Goal: Task Accomplishment & Management: Manage account settings

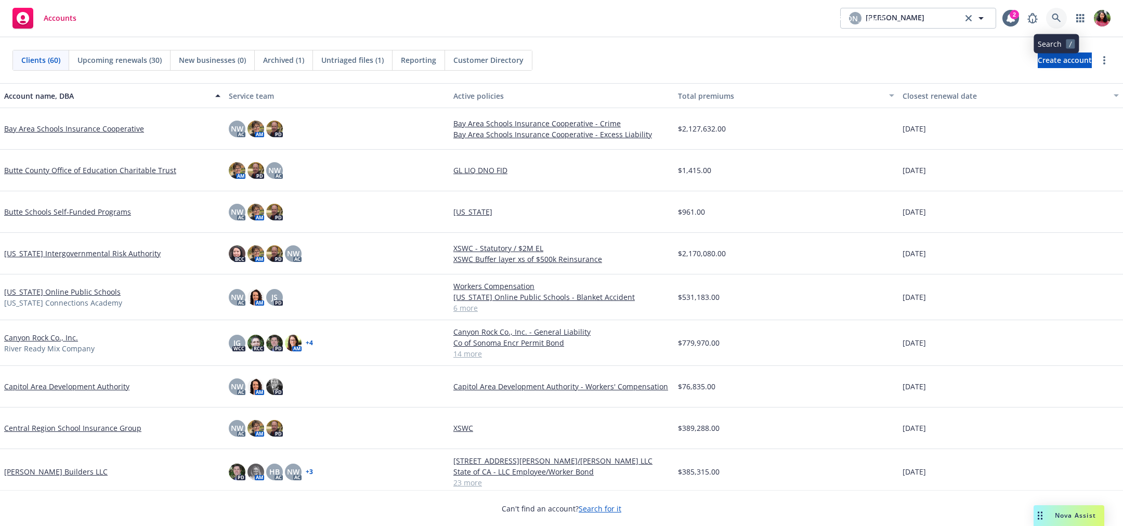
click at [1056, 17] on icon at bounding box center [1056, 18] width 9 height 9
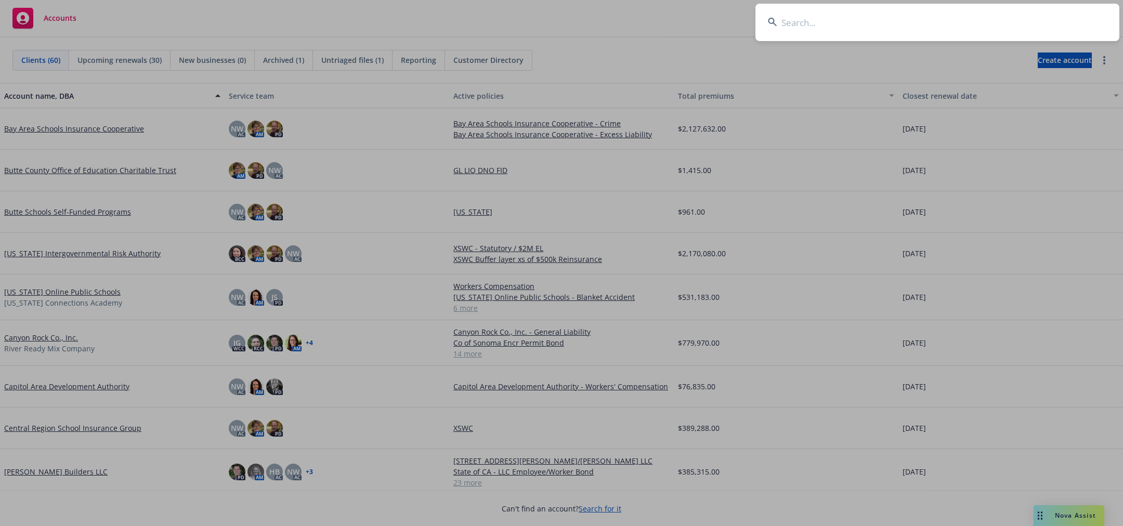
click at [1056, 17] on input at bounding box center [938, 22] width 364 height 37
type input "mntn"
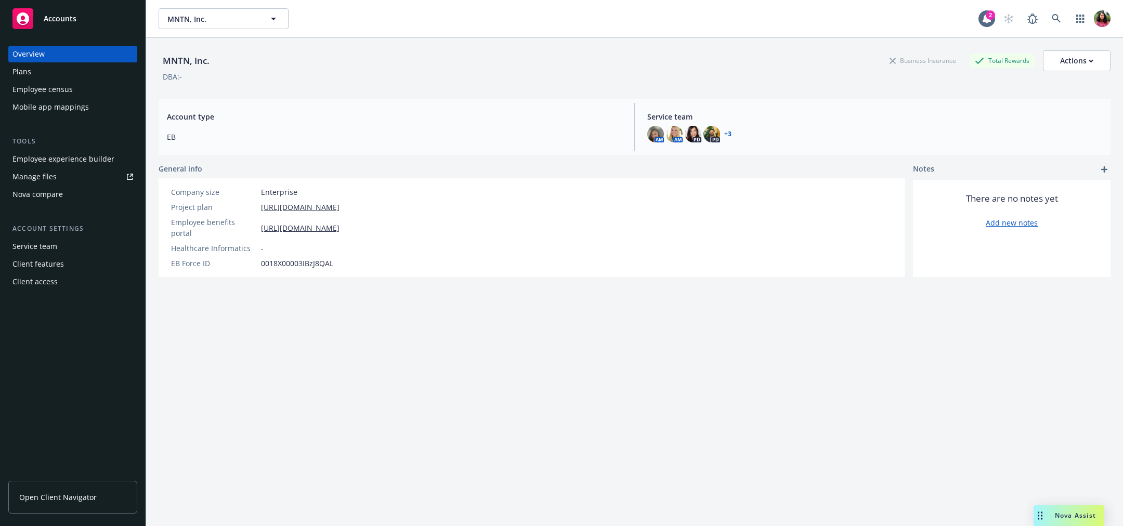
click at [93, 88] on div "Employee census" at bounding box center [72, 89] width 121 height 17
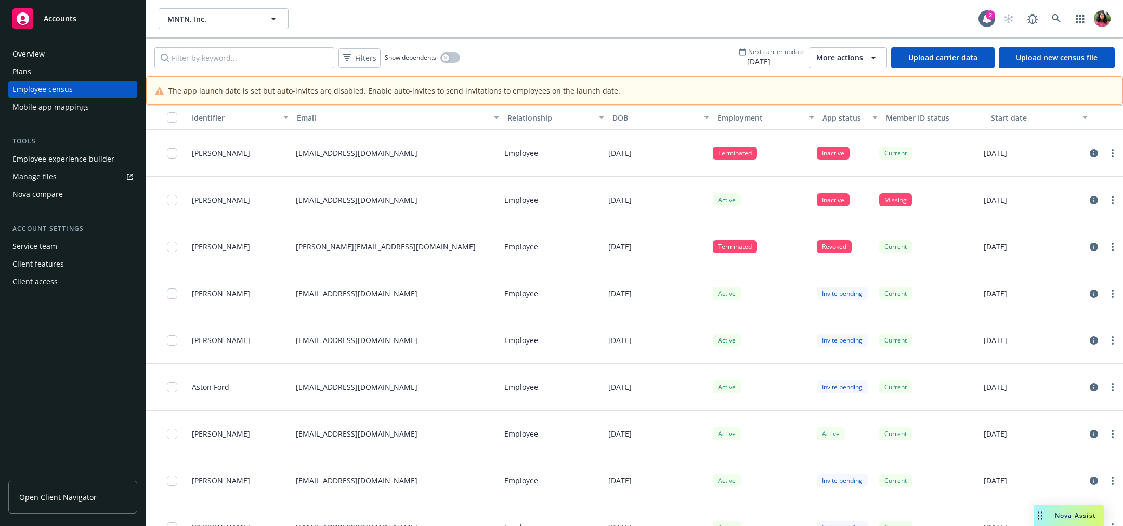
click at [863, 59] on span "More actions" at bounding box center [840, 58] width 47 height 10
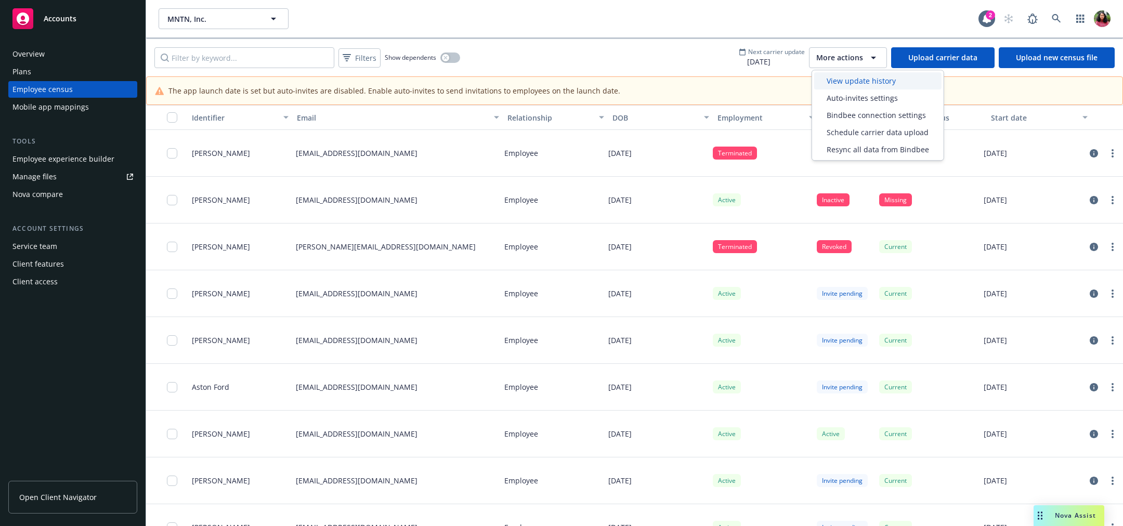
click at [864, 77] on span "View update history" at bounding box center [861, 80] width 69 height 11
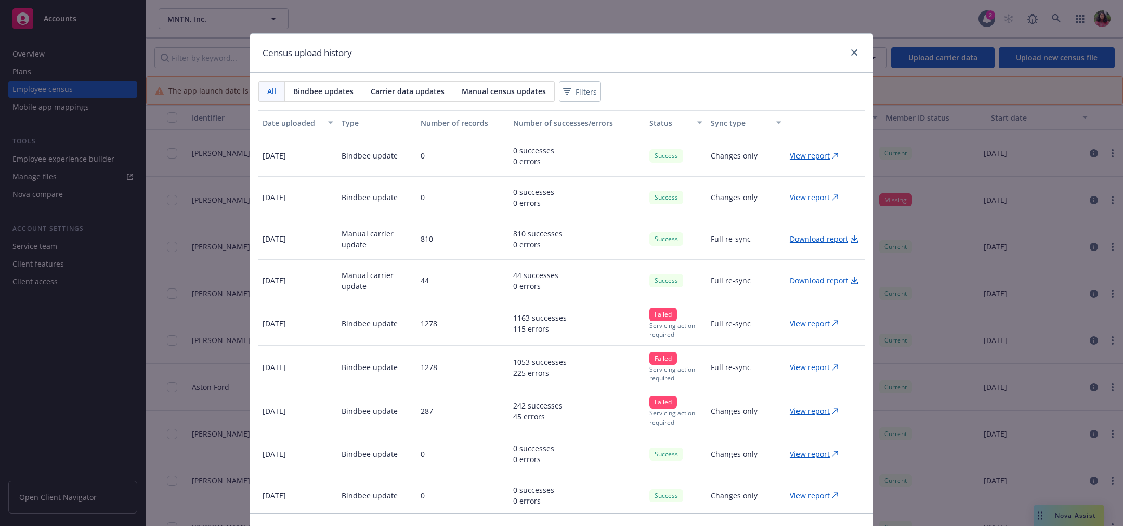
click at [414, 90] on span "Carrier data updates" at bounding box center [408, 91] width 74 height 11
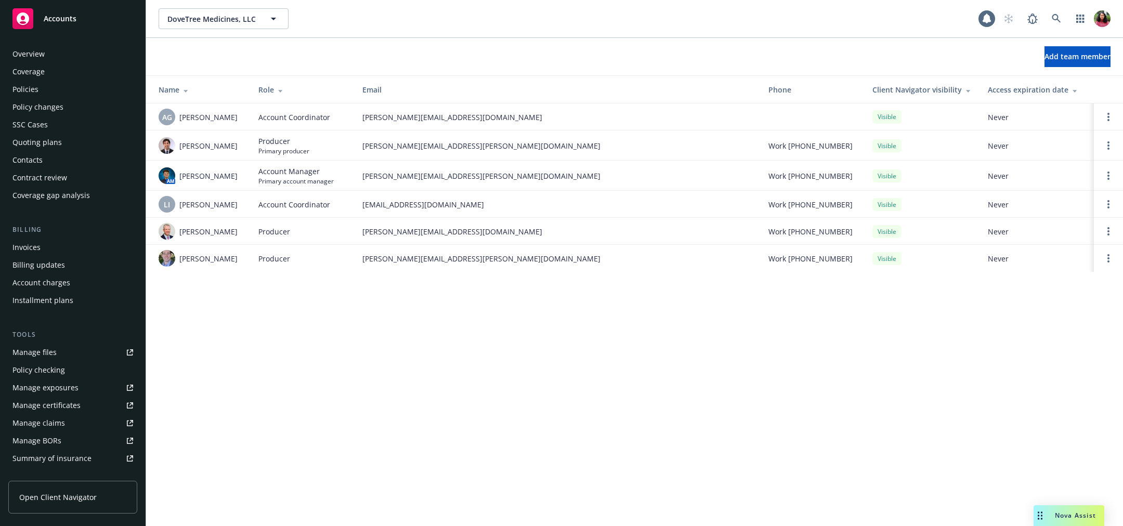
scroll to position [186, 0]
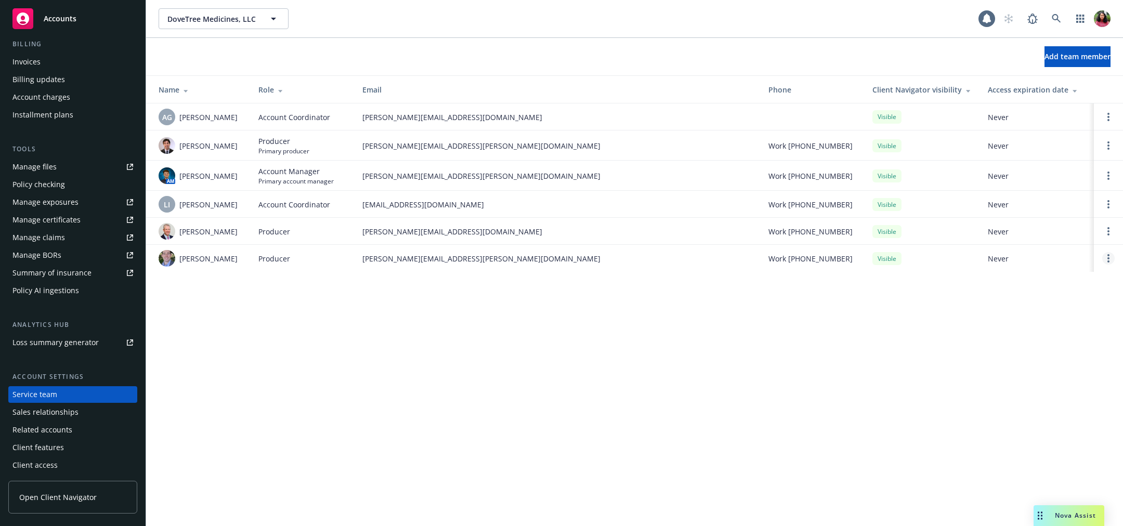
click at [1106, 263] on link "Open options" at bounding box center [1109, 258] width 12 height 12
click at [1016, 236] on span "Remove producer" at bounding box center [1022, 234] width 87 height 10
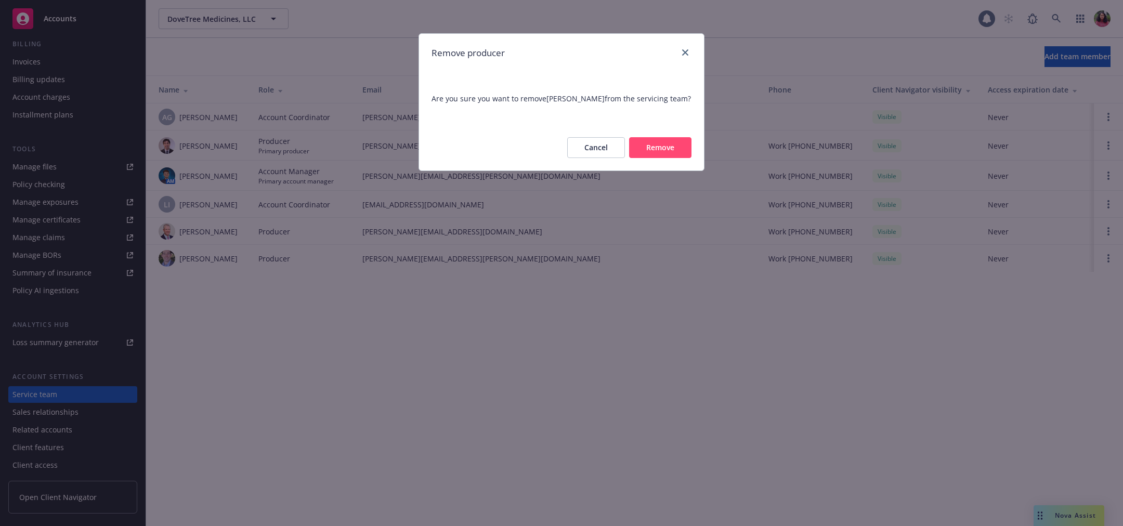
click at [651, 150] on button "Remove" at bounding box center [660, 147] width 62 height 21
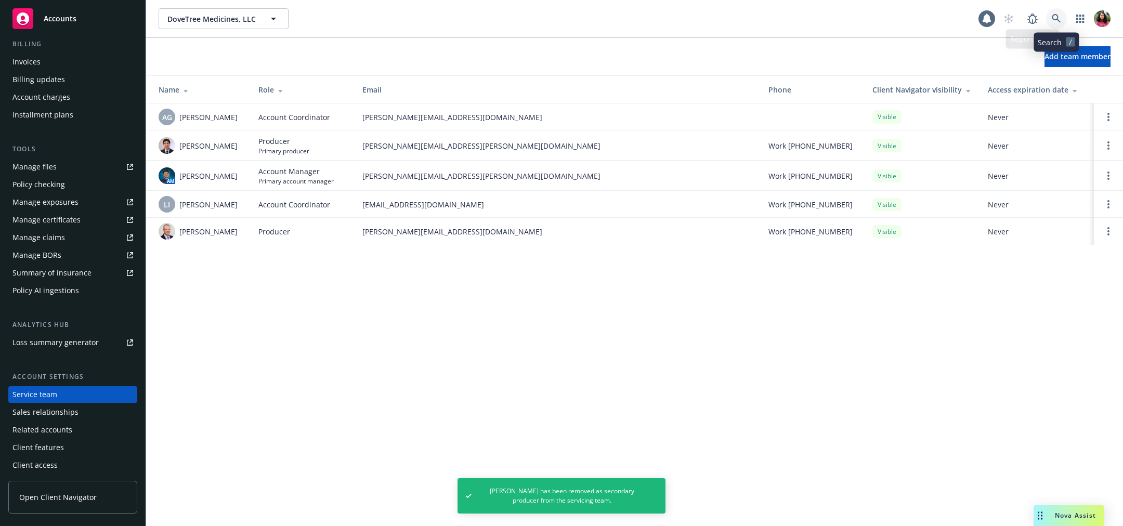
click at [1052, 17] on icon at bounding box center [1056, 18] width 9 height 9
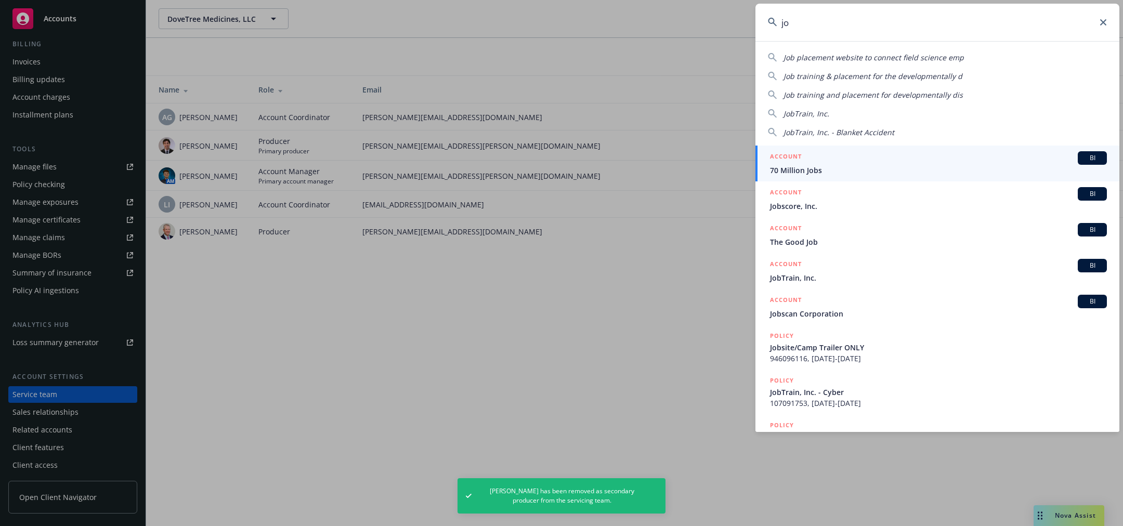
type input "j"
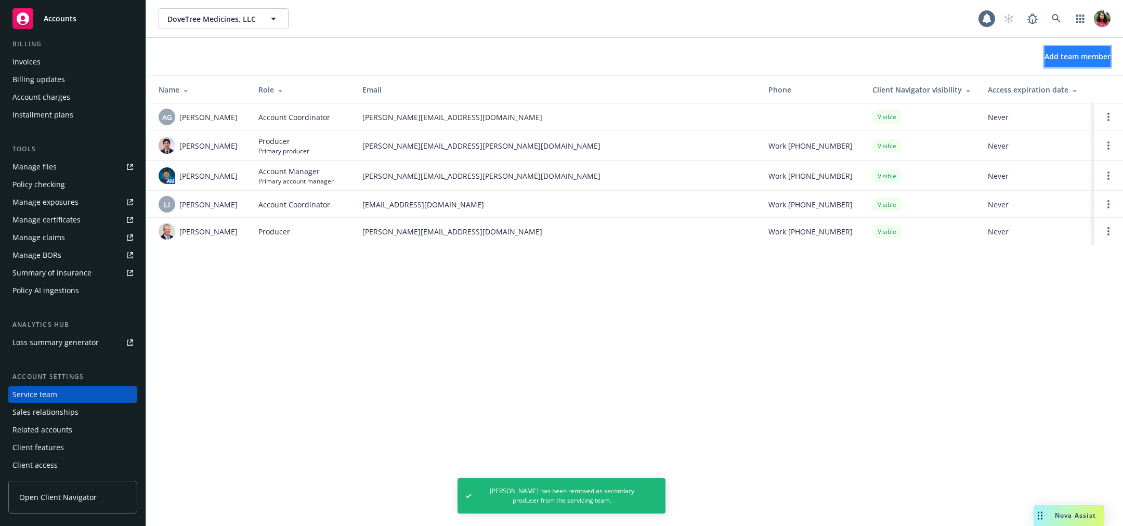
click at [1045, 57] on span "Add team member" at bounding box center [1078, 56] width 66 height 10
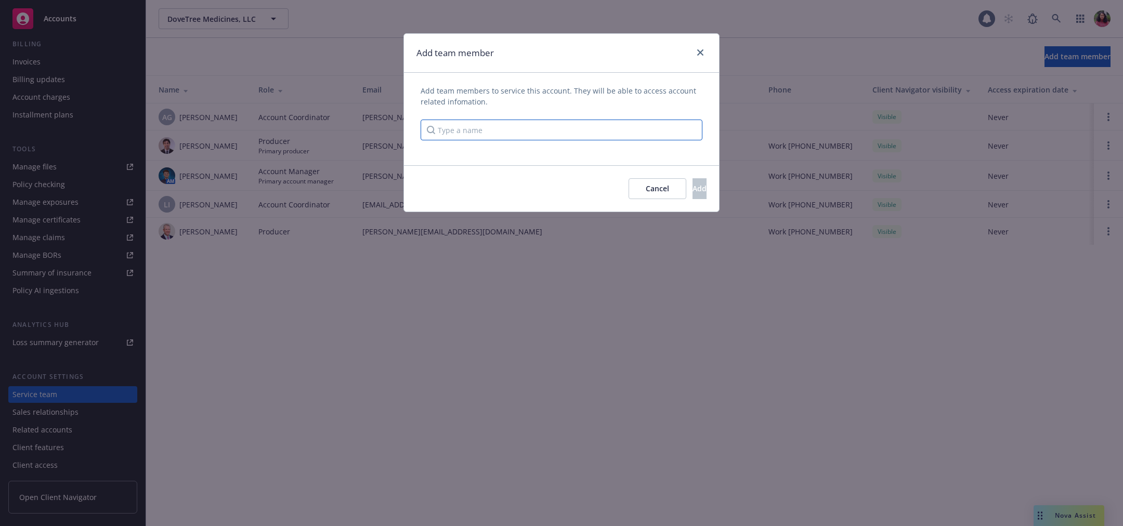
click at [580, 127] on input "Type a name" at bounding box center [562, 130] width 282 height 21
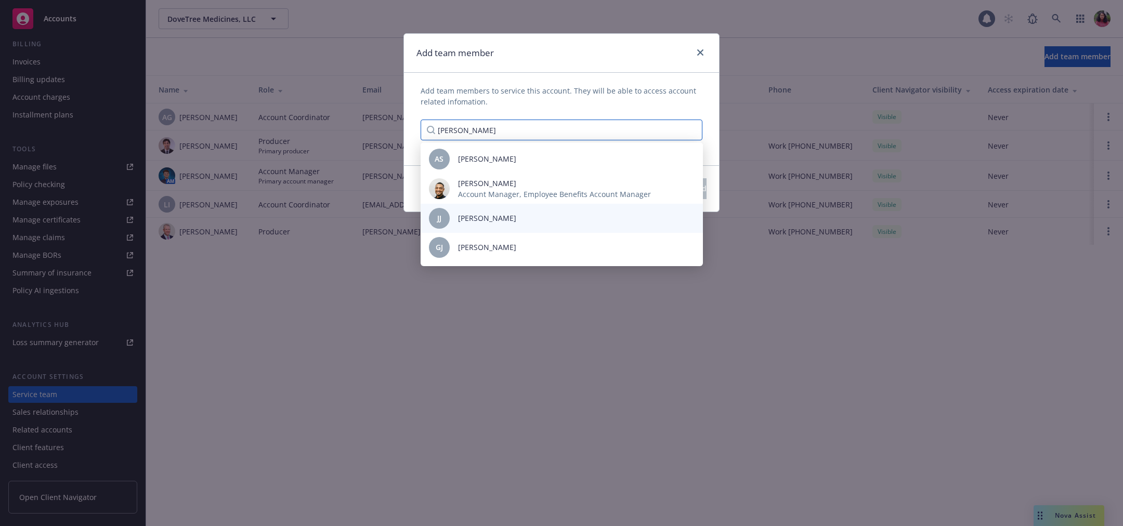
scroll to position [58, 0]
type input "jon"
click at [561, 219] on span "Commercial Lines Producer, Producer" at bounding box center [524, 224] width 132 height 11
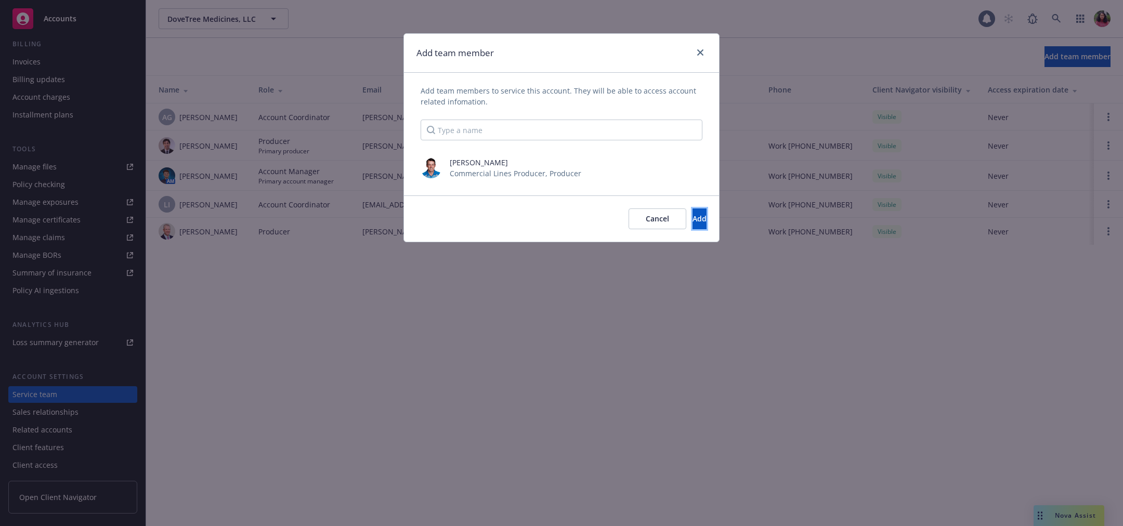
click at [693, 218] on span "Add" at bounding box center [700, 219] width 14 height 10
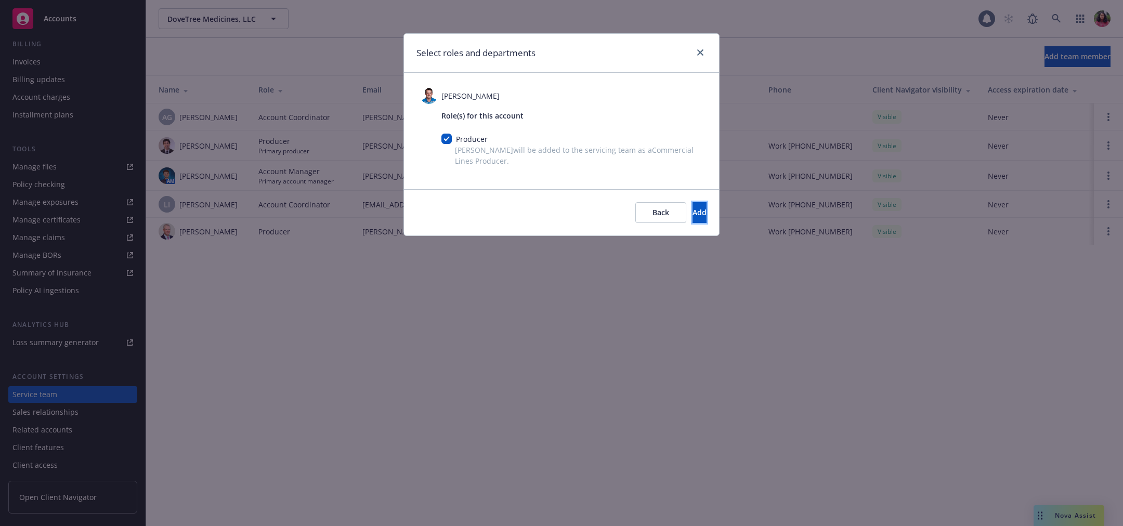
click at [693, 218] on button "Add" at bounding box center [700, 212] width 14 height 21
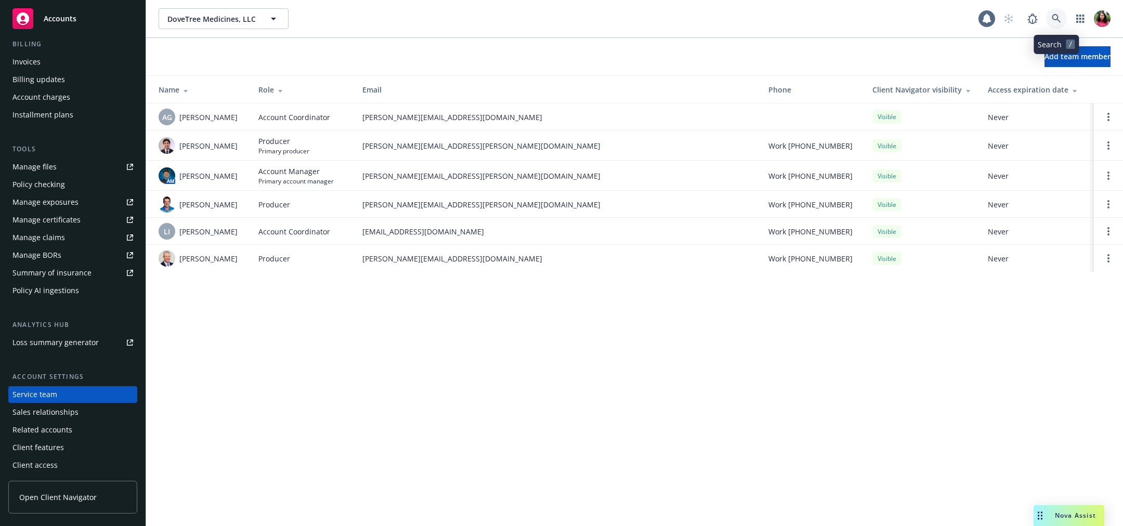
click at [1056, 10] on link at bounding box center [1057, 18] width 21 height 21
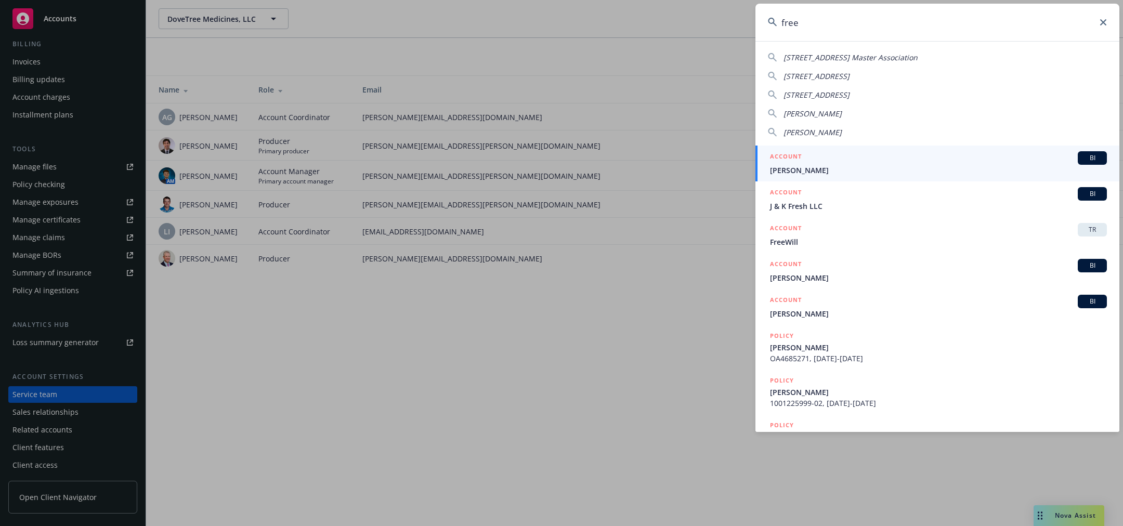
type input "freed"
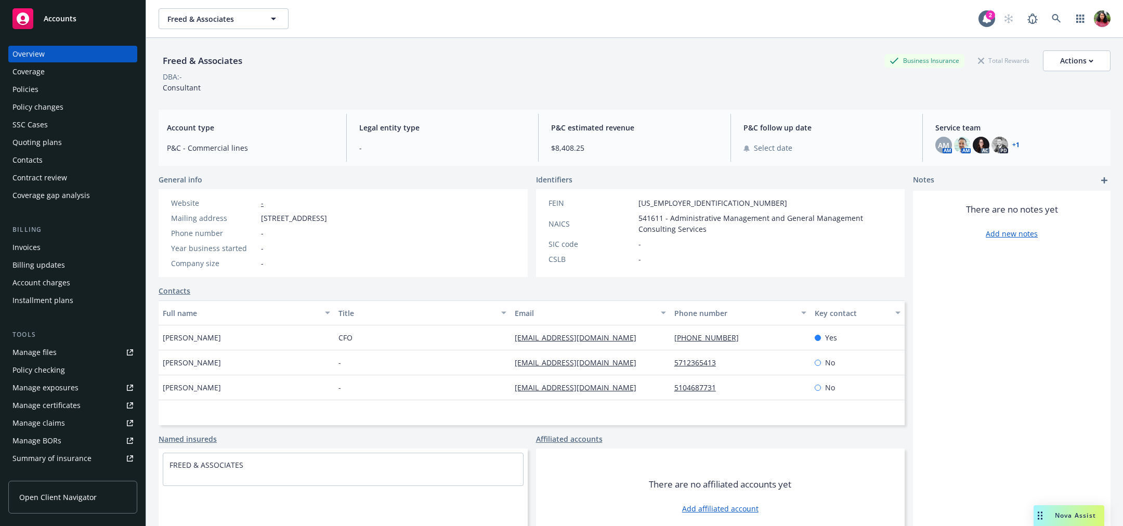
scroll to position [186, 0]
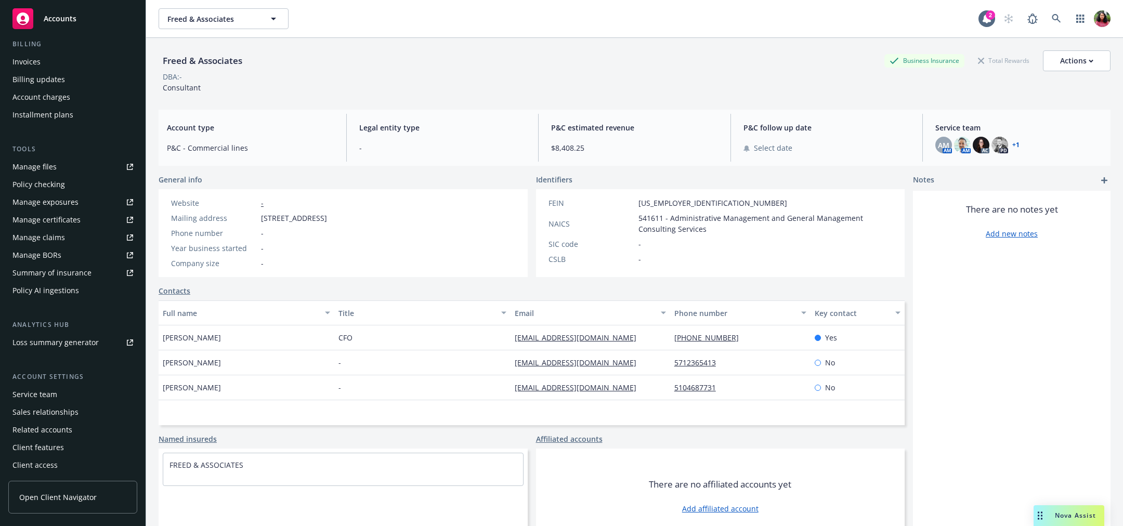
click at [59, 396] on div "Service team" at bounding box center [72, 394] width 121 height 17
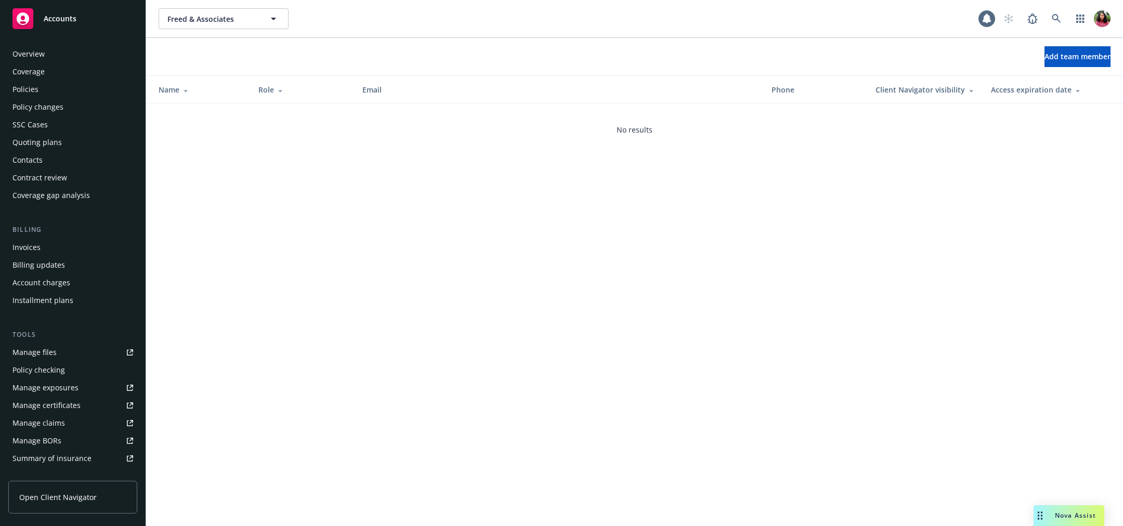
scroll to position [186, 0]
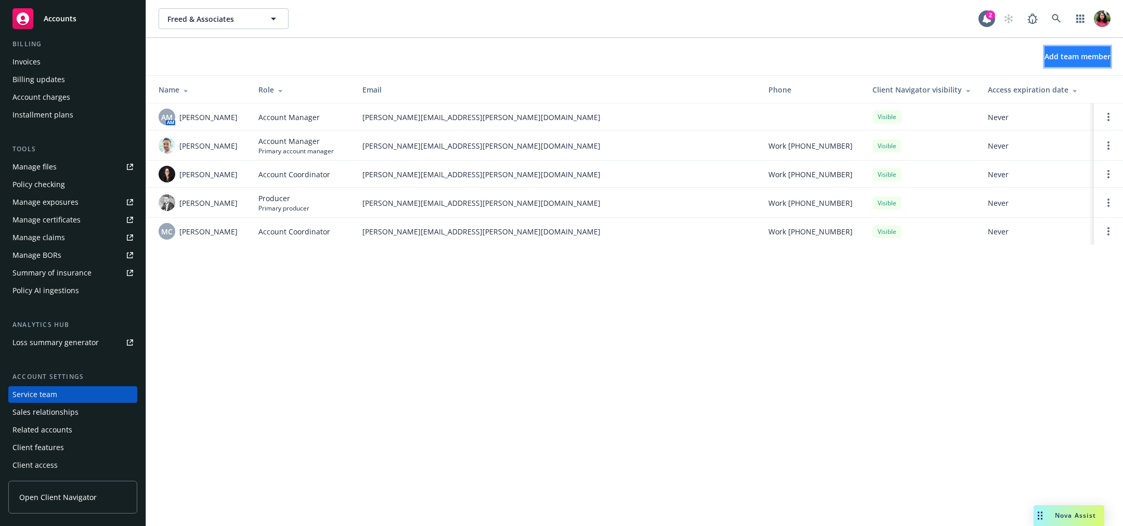
click at [1045, 53] on span "Add team member" at bounding box center [1078, 56] width 66 height 10
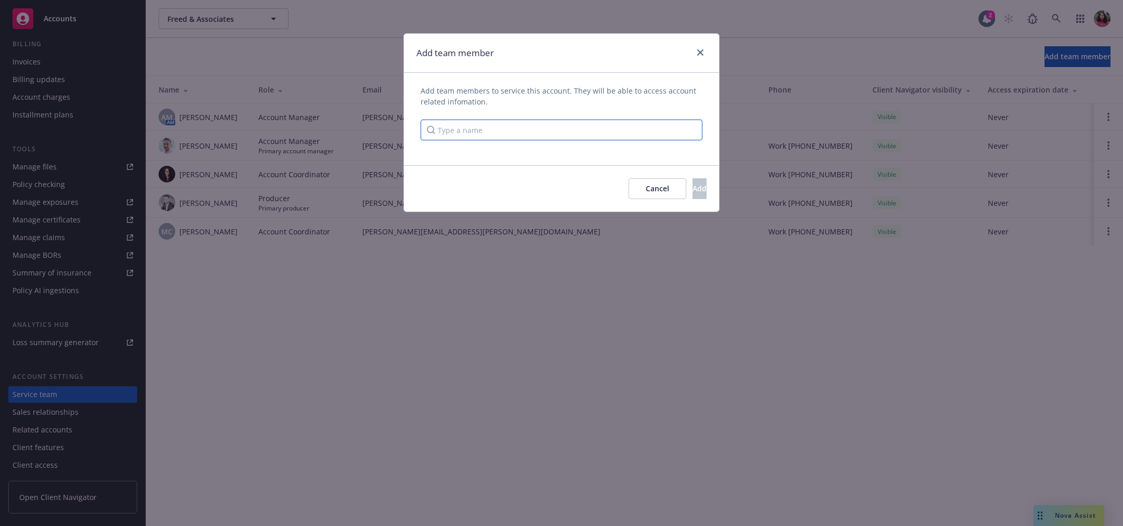
click at [597, 127] on input "Type a name" at bounding box center [562, 130] width 282 height 21
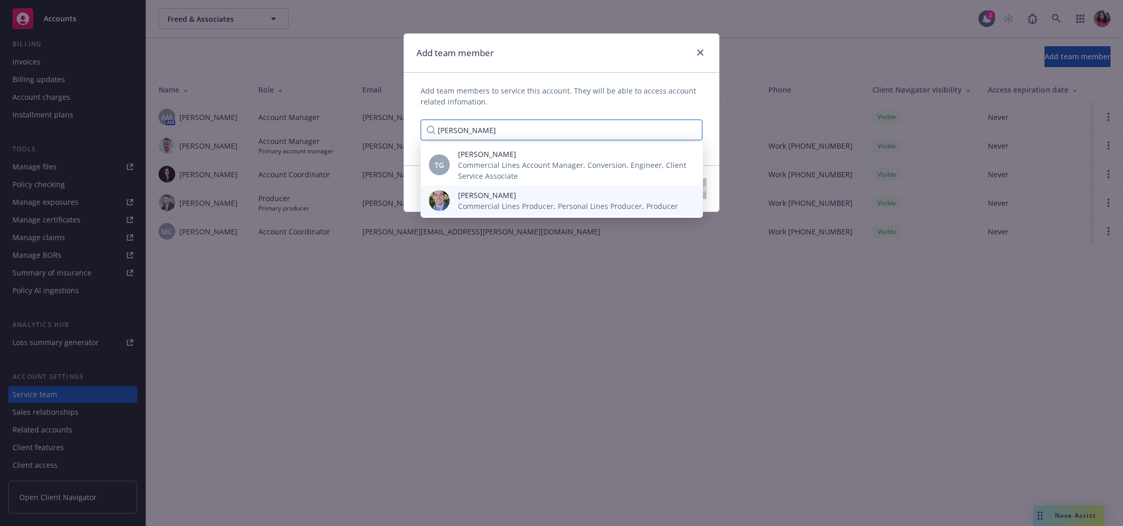
type input "tim"
click at [556, 201] on span "Commercial Lines Producer, Personal Lines Producer, Producer" at bounding box center [568, 206] width 220 height 11
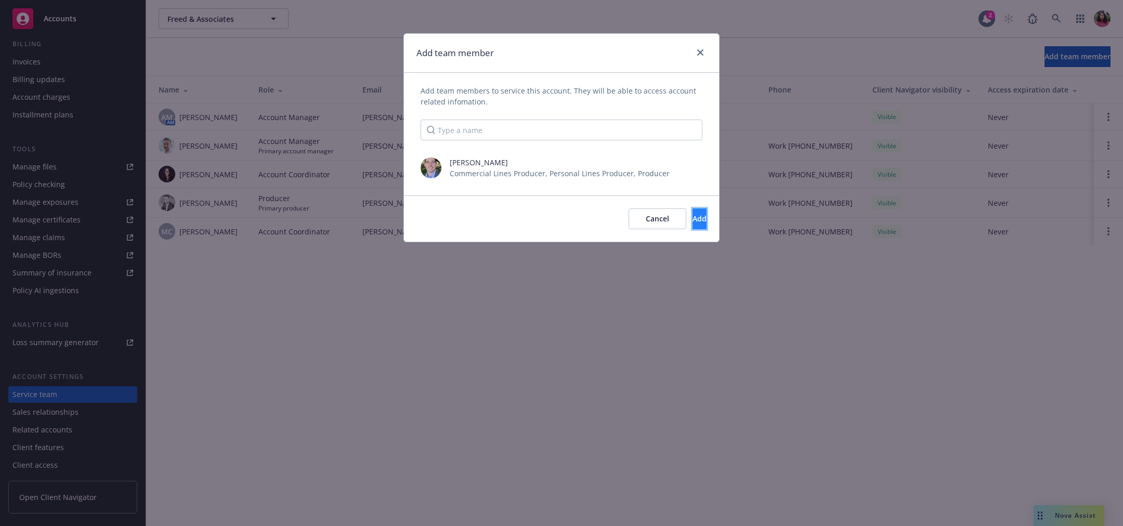
click at [693, 214] on span "Add" at bounding box center [700, 219] width 14 height 10
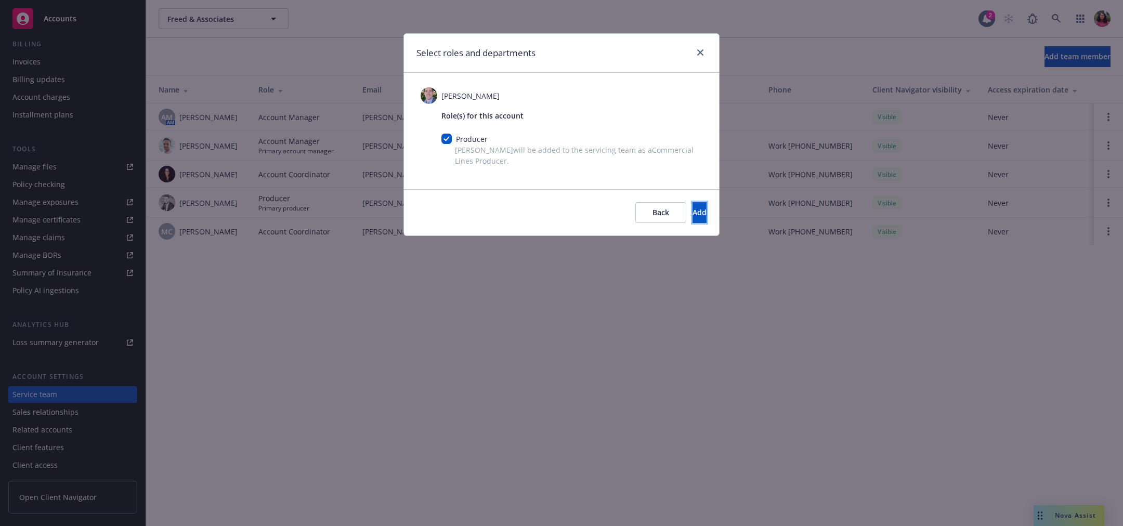
click at [693, 214] on span "Add" at bounding box center [700, 213] width 14 height 10
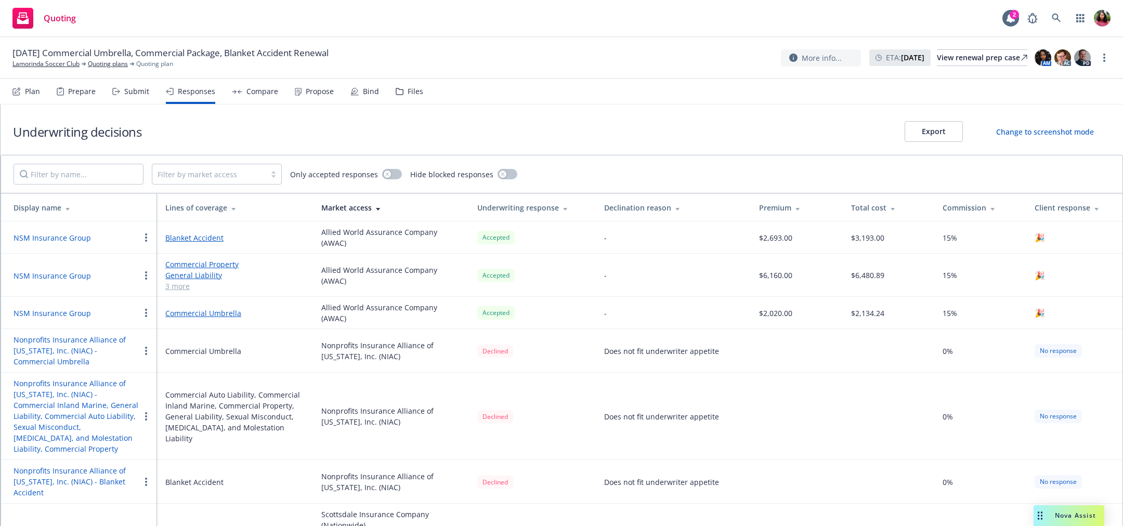
click at [60, 233] on button "NSM Insurance Group" at bounding box center [53, 238] width 78 height 11
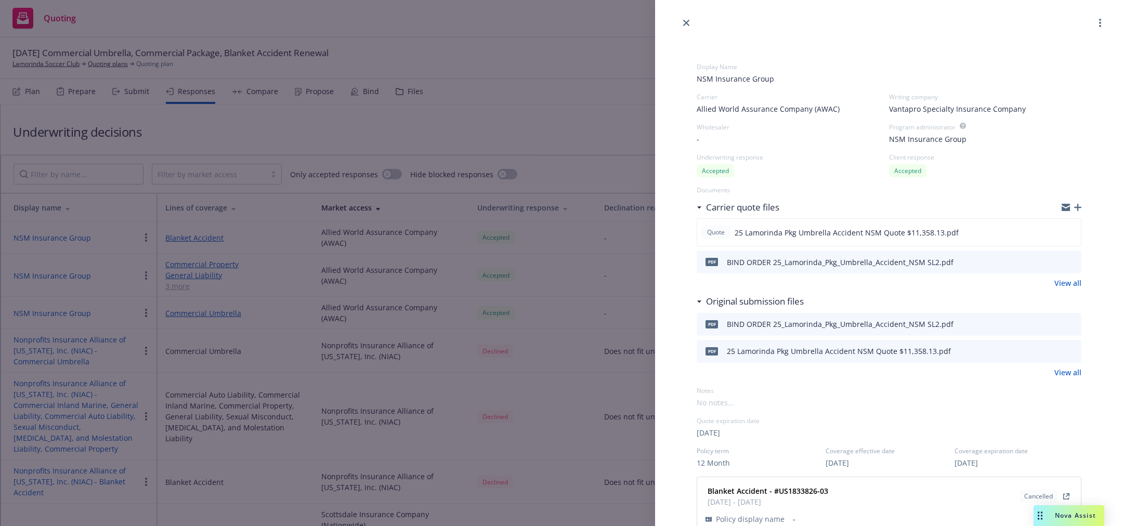
click at [731, 81] on span "NSM Insurance Group" at bounding box center [889, 78] width 385 height 11
click at [750, 117] on div "Display Name NSM Insurance Group Carrier Allied World Assurance Company (AWAC) …" at bounding box center [889, 485] width 385 height 879
click at [706, 139] on div "-" at bounding box center [793, 139] width 192 height 11
click at [700, 136] on div "-" at bounding box center [793, 139] width 192 height 11
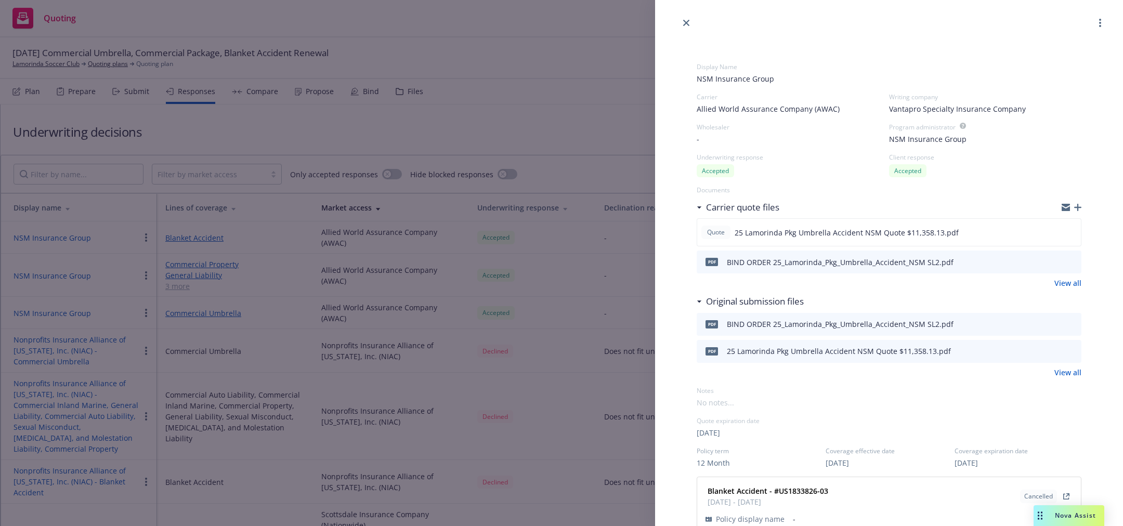
click at [700, 136] on div "-" at bounding box center [793, 139] width 192 height 11
click at [934, 137] on span "NSM Insurance Group" at bounding box center [928, 139] width 78 height 11
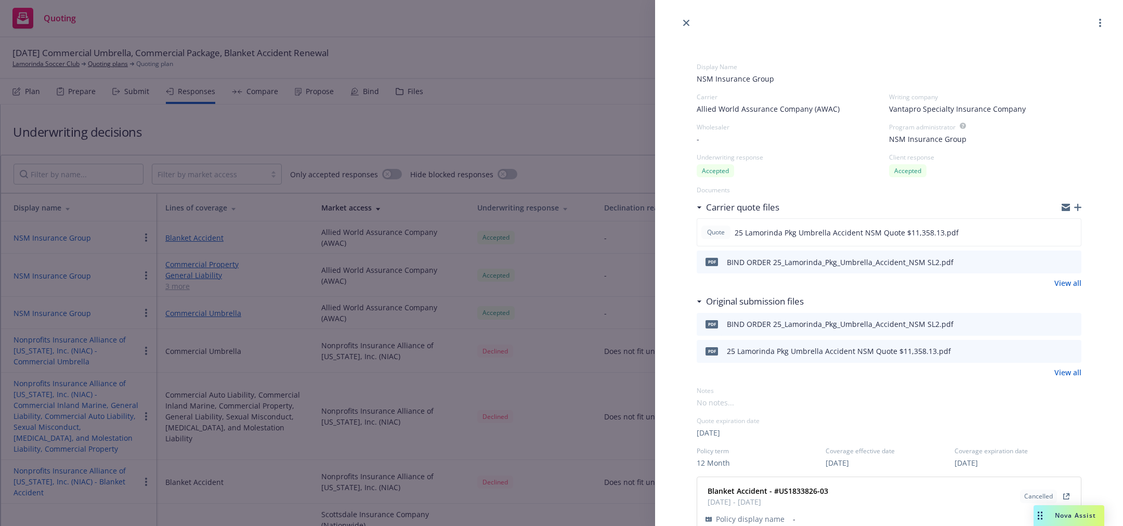
click at [989, 63] on div "Display Name" at bounding box center [889, 66] width 385 height 9
click at [1101, 24] on icon "button" at bounding box center [1101, 23] width 2 height 8
click at [1039, 70] on link "Edit display name" at bounding box center [1058, 64] width 121 height 21
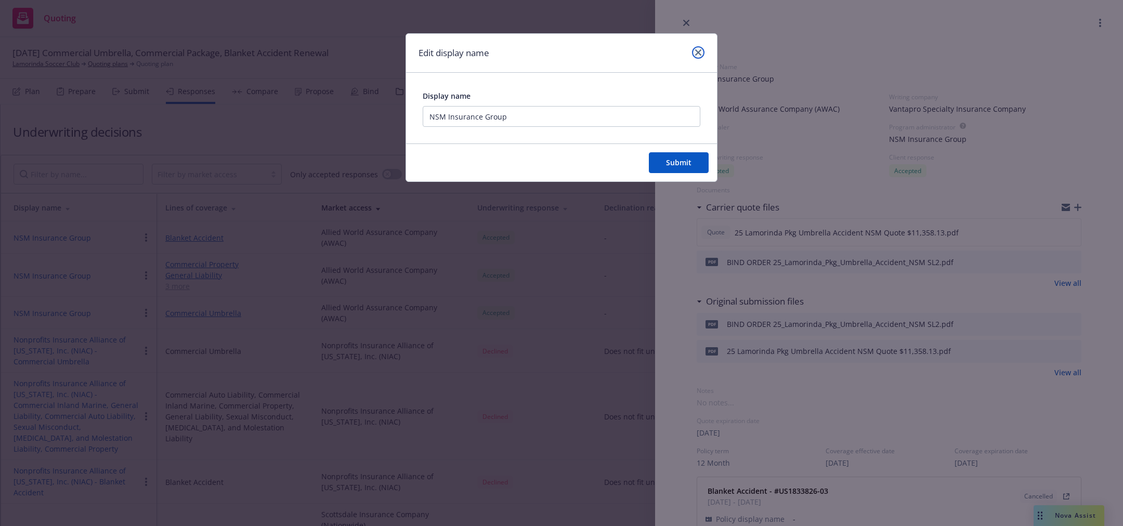
click at [695, 54] on link "close" at bounding box center [698, 52] width 12 height 12
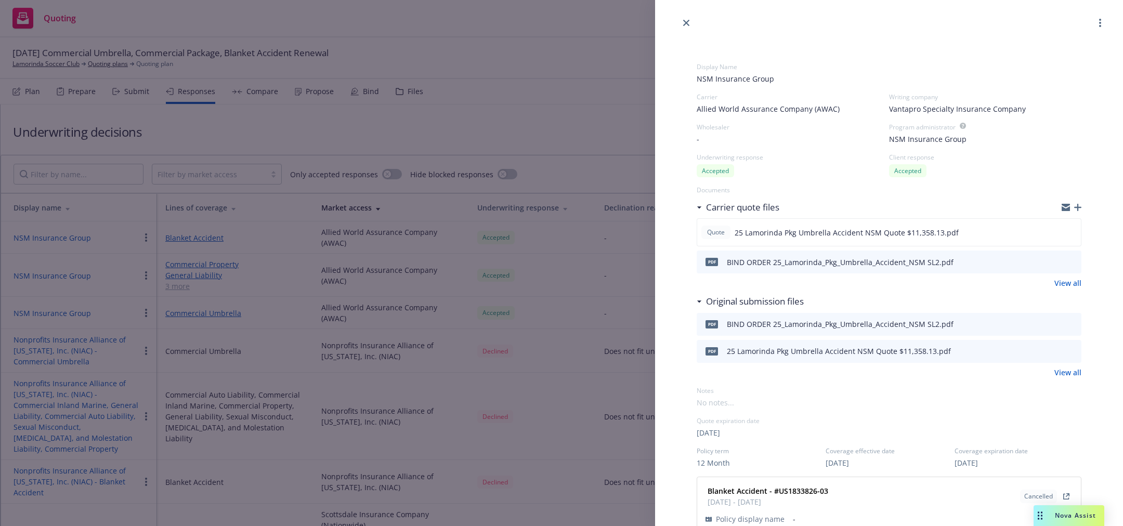
click at [718, 104] on span "Allied World Assurance Company (AWAC)" at bounding box center [768, 109] width 143 height 11
click at [686, 20] on icon "close" at bounding box center [686, 23] width 6 height 6
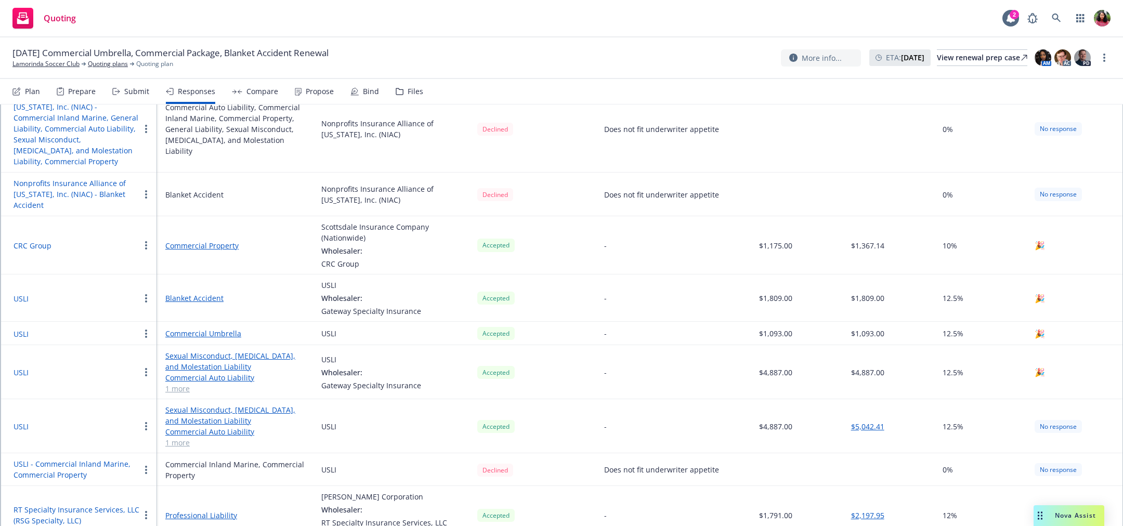
scroll to position [345, 0]
